Goal: Task Accomplishment & Management: Complete application form

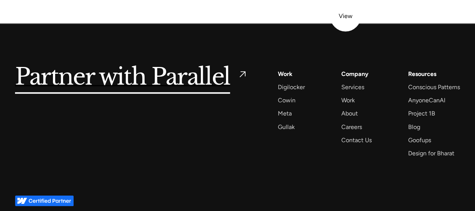
scroll to position [3151, 0]
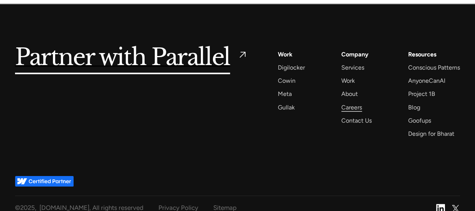
click at [359, 102] on div "Careers" at bounding box center [352, 107] width 21 height 10
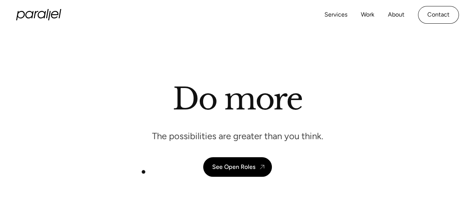
scroll to position [60, 0]
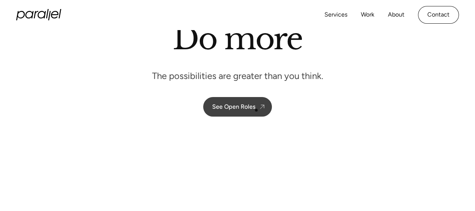
click at [256, 110] on link "See Open Roles" at bounding box center [237, 107] width 69 height 20
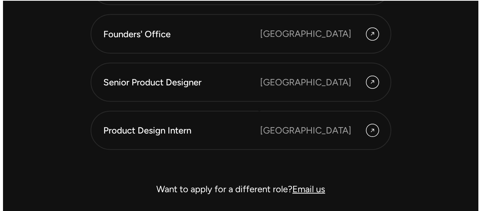
scroll to position [2119, 0]
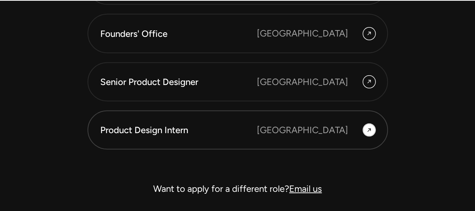
click at [292, 130] on div "Product Design Intern Bangalore" at bounding box center [237, 130] width 275 height 14
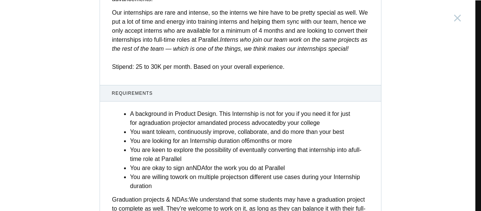
scroll to position [358, 0]
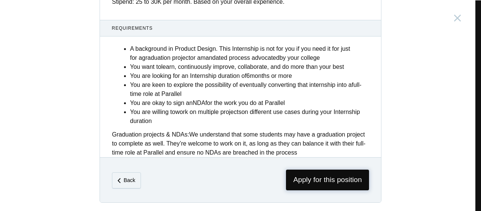
click at [312, 170] on span "Apply for this position" at bounding box center [327, 179] width 83 height 21
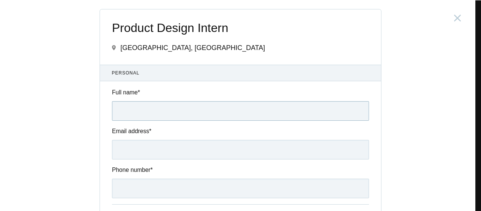
click at [192, 115] on input "Full name *" at bounding box center [240, 111] width 257 height 20
type input "Riddhi Arora"
click at [121, 149] on input "Email address *" at bounding box center [240, 150] width 257 height 20
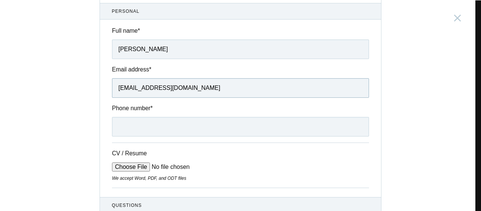
scroll to position [63, 0]
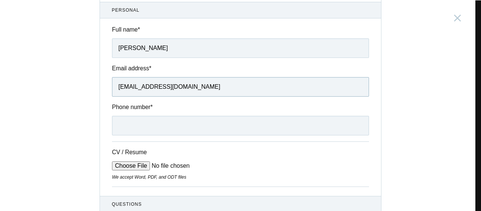
type input "riddhidesigns9@gmail.com"
click at [129, 124] on input "Phone number *" at bounding box center [240, 126] width 257 height 20
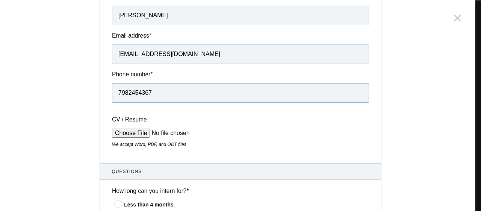
scroll to position [103, 0]
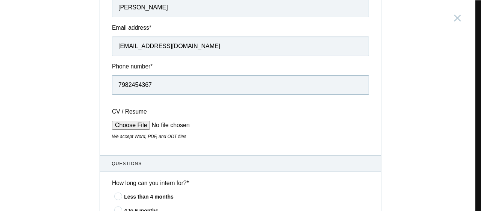
type input "7982454367"
click at [141, 125] on input "CV / Resume" at bounding box center [169, 125] width 114 height 9
type input "C:\fakepath\riddhi arora - Resume_compressed.pdf"
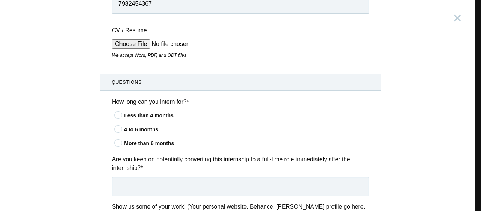
scroll to position [189, 0]
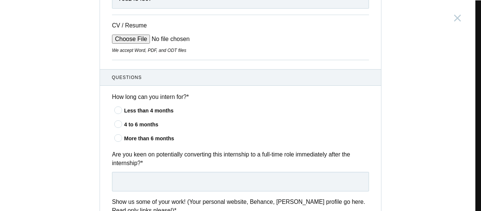
click at [118, 109] on icon at bounding box center [119, 109] width 14 height 5
click at [0, 0] on input"] "Less than 4 months" at bounding box center [0, 0] width 0 height 0
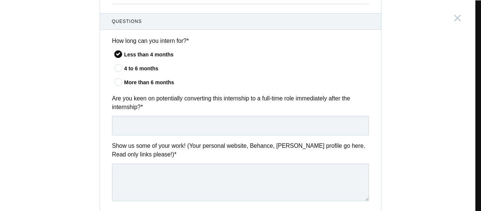
scroll to position [261, 0]
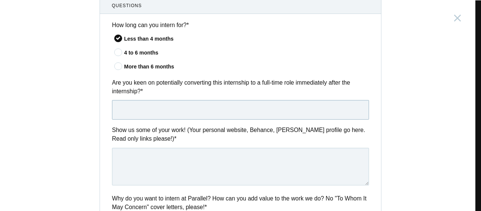
click at [138, 105] on input "text" at bounding box center [240, 110] width 257 height 20
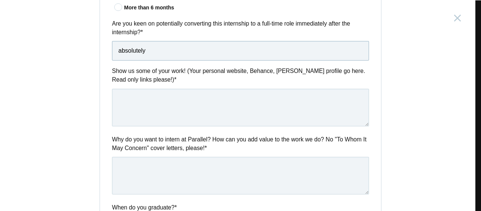
scroll to position [337, 0]
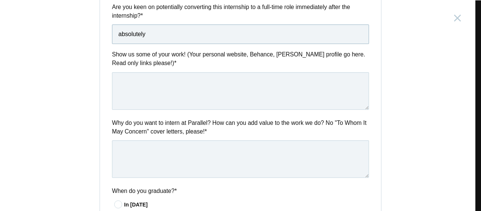
type input "absolutely"
click at [145, 96] on textarea at bounding box center [240, 91] width 257 height 38
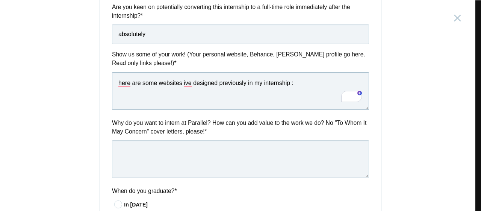
paste textarea "Work Links: https://drinksober.co/ | https://jusgrab.in/ | https://shopaurastud…"
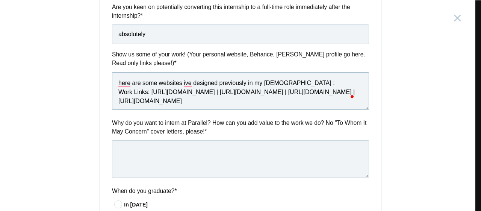
type textarea "here are some websites ive designed previously in my internship : Work Links: h…"
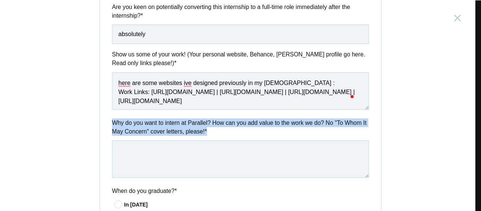
drag, startPoint x: 107, startPoint y: 120, endPoint x: 220, endPoint y: 139, distance: 114.3
click at [220, 139] on div "Why do you want to intern at Parallel? How can you add value to the work we do?…" at bounding box center [240, 149] width 281 height 62
copy div "Why do you want to intern at Parallel? How can you add value to the work we do?…"
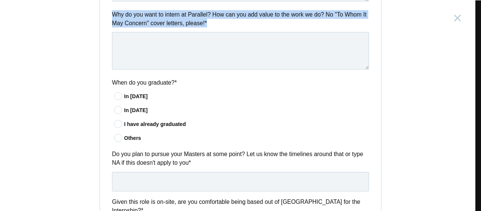
scroll to position [445, 0]
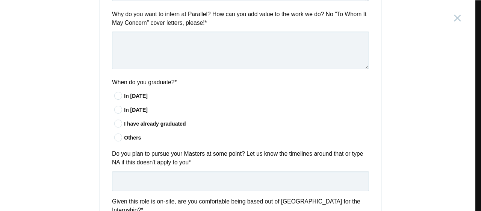
click at [117, 96] on icon at bounding box center [119, 95] width 14 height 5
click at [0, 0] on input"] "In 2025" at bounding box center [0, 0] width 0 height 0
click at [178, 47] on textarea "To enrich screen reader interactions, please activate Accessibility in Grammarl…" at bounding box center [240, 51] width 257 height 38
paste textarea "Parallel doesn’t look like a place for “safe” design, and that’s exactly why I …"
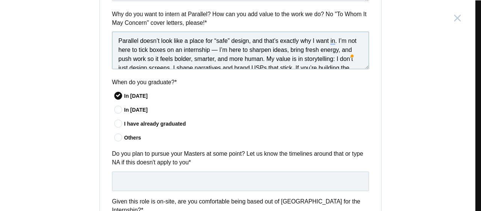
scroll to position [0, 0]
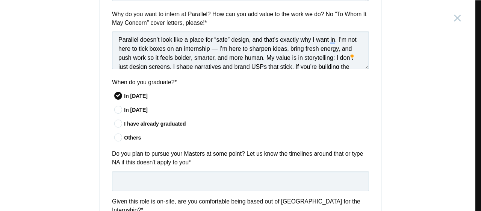
click at [215, 48] on textarea "Parallel doesn’t look like a place for “safe” design, and that’s exactly why I …" at bounding box center [240, 51] width 257 height 38
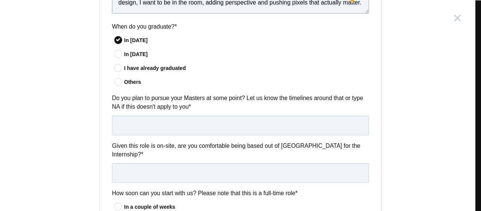
type textarea "Parallel doesn’t look like a place for “safe” design, and that’s exactly why I …"
click at [177, 117] on input "text" at bounding box center [240, 126] width 257 height 20
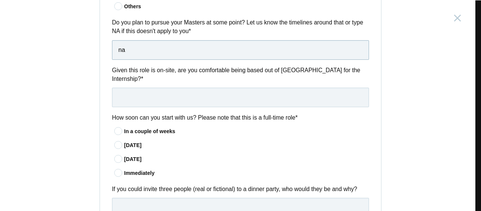
type input "na"
click at [174, 88] on input "text" at bounding box center [240, 98] width 257 height 20
type input "i think"
click at [115, 129] on icon at bounding box center [119, 131] width 14 height 5
click at [0, 0] on input"] "In a couple of weeks" at bounding box center [0, 0] width 0 height 0
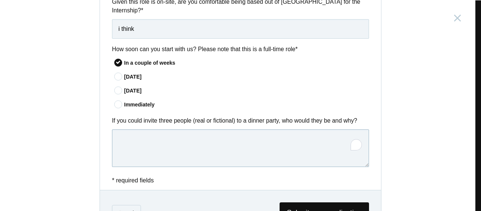
click at [132, 129] on textarea "To enrich screen reader interactions, please activate Accessibility in Grammarl…" at bounding box center [240, 148] width 257 height 38
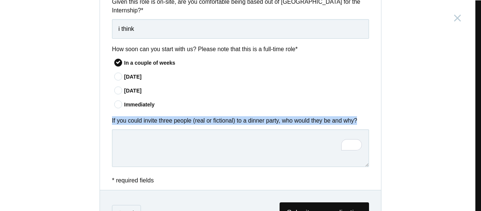
drag, startPoint x: 106, startPoint y: 109, endPoint x: 377, endPoint y: 104, distance: 271.7
copy label "If you could invite three people (real or fictional) to a dinner party, who wou…"
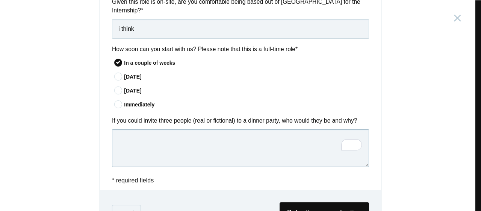
click at [193, 137] on textarea "To enrich screen reader interactions, please activate Accessibility in Grammarl…" at bounding box center [240, 148] width 257 height 38
paste textarea "If I had dinner with three people, it’d be Joe Goldberg, Harvey Specter, and Wa…"
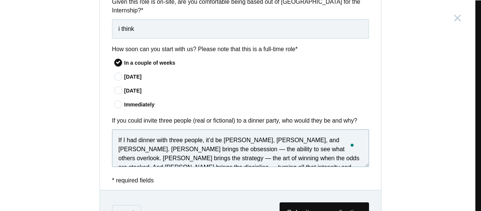
click at [210, 140] on textarea "If I had dinner with three people, it’d be Joe Goldberg, Harvey Specter, and Wa…" at bounding box center [240, 148] width 257 height 38
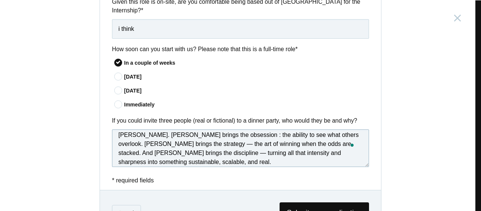
scroll to position [15, 0]
click at [153, 134] on textarea "If I had dinner with three people, it’d be Joe Goldberg, Harvey Specter, and Wa…" at bounding box center [240, 148] width 257 height 38
click at [140, 144] on textarea "If I had dinner with three people, it’d be Joe Goldberg, Harvey Specter, and Wa…" at bounding box center [240, 148] width 257 height 38
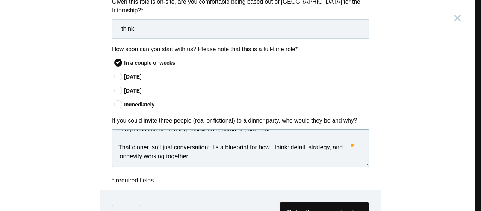
scroll to position [669, 0]
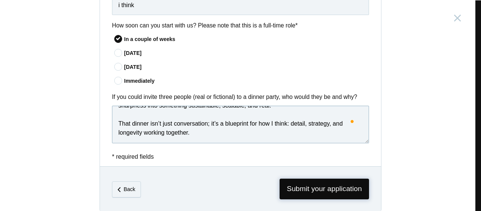
type textarea "If I had dinner with three people, it’d be Joe Goldberg, Harvey Specter, and Wa…"
click at [322, 179] on span "Submit your application" at bounding box center [324, 189] width 89 height 21
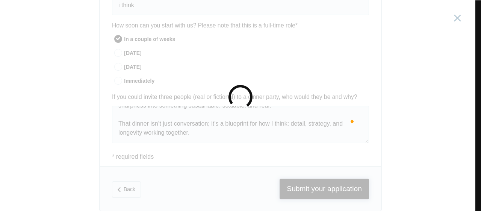
scroll to position [0, 0]
